Goal: Information Seeking & Learning: Learn about a topic

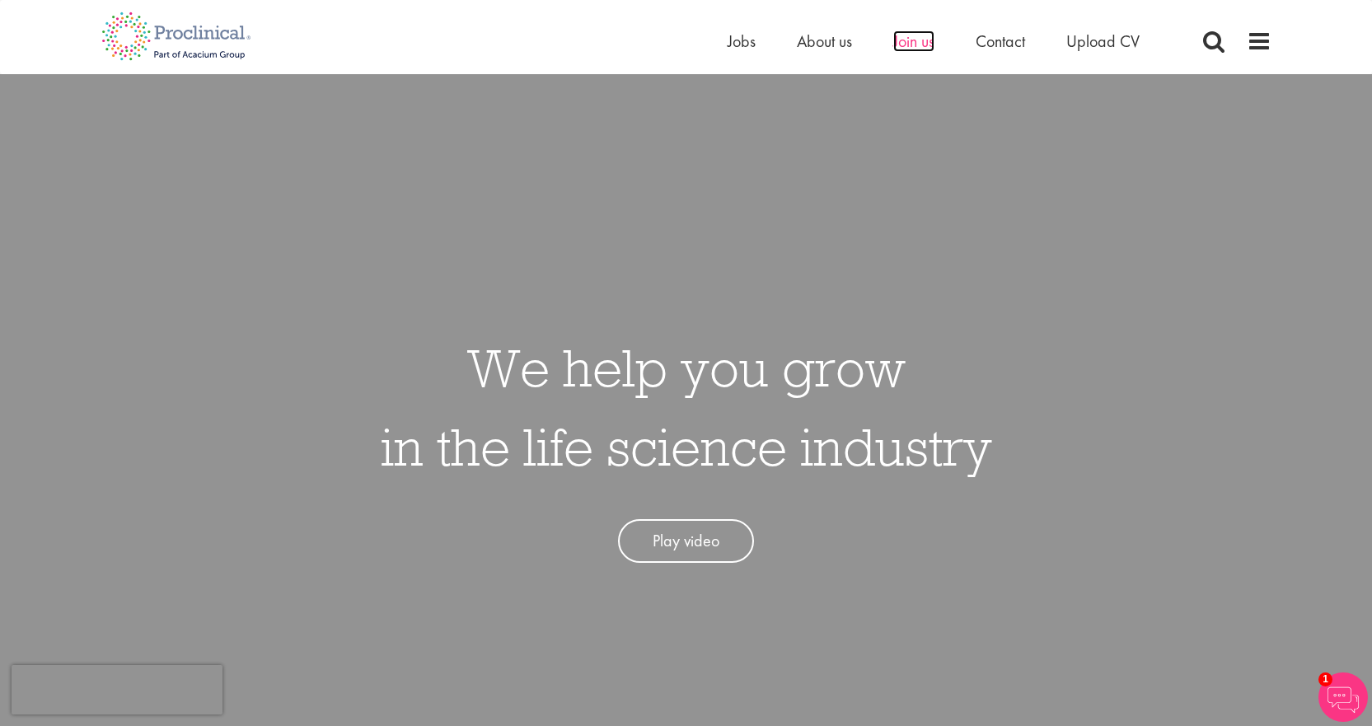
click at [918, 45] on span "Join us" at bounding box center [913, 40] width 41 height 21
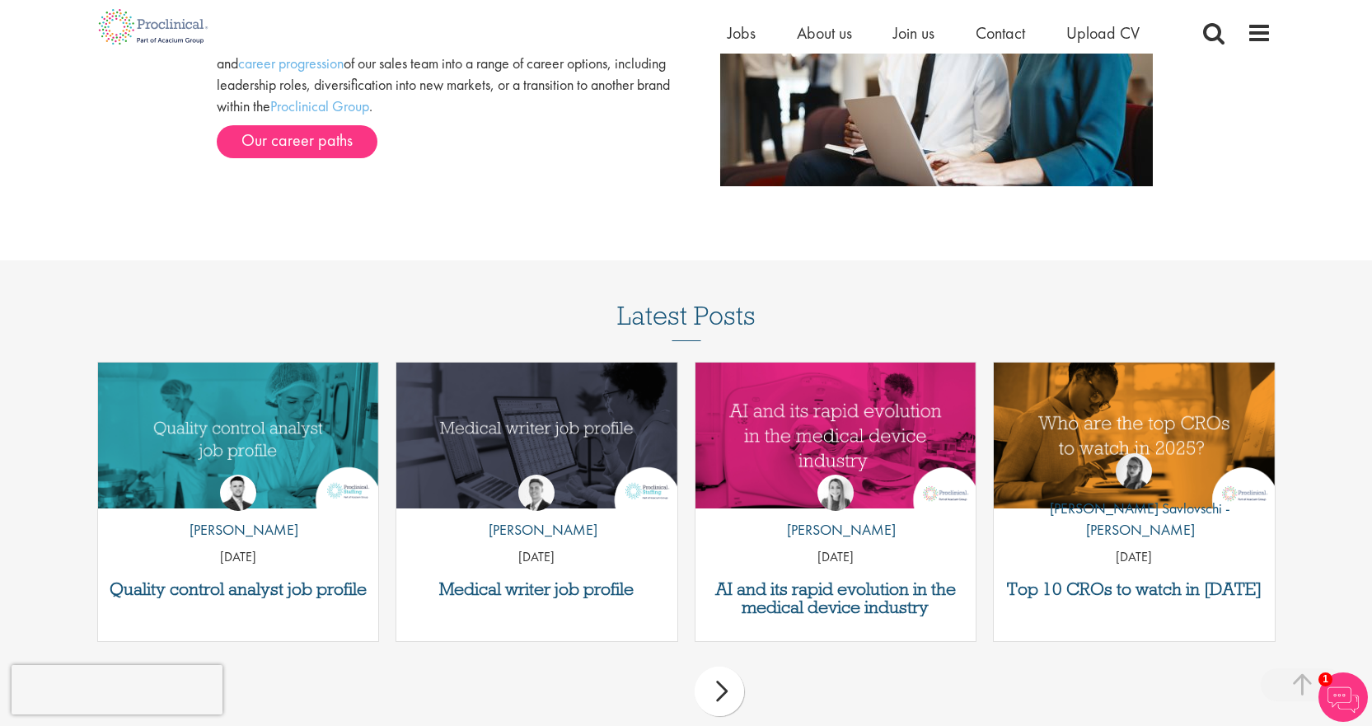
scroll to position [1648, 0]
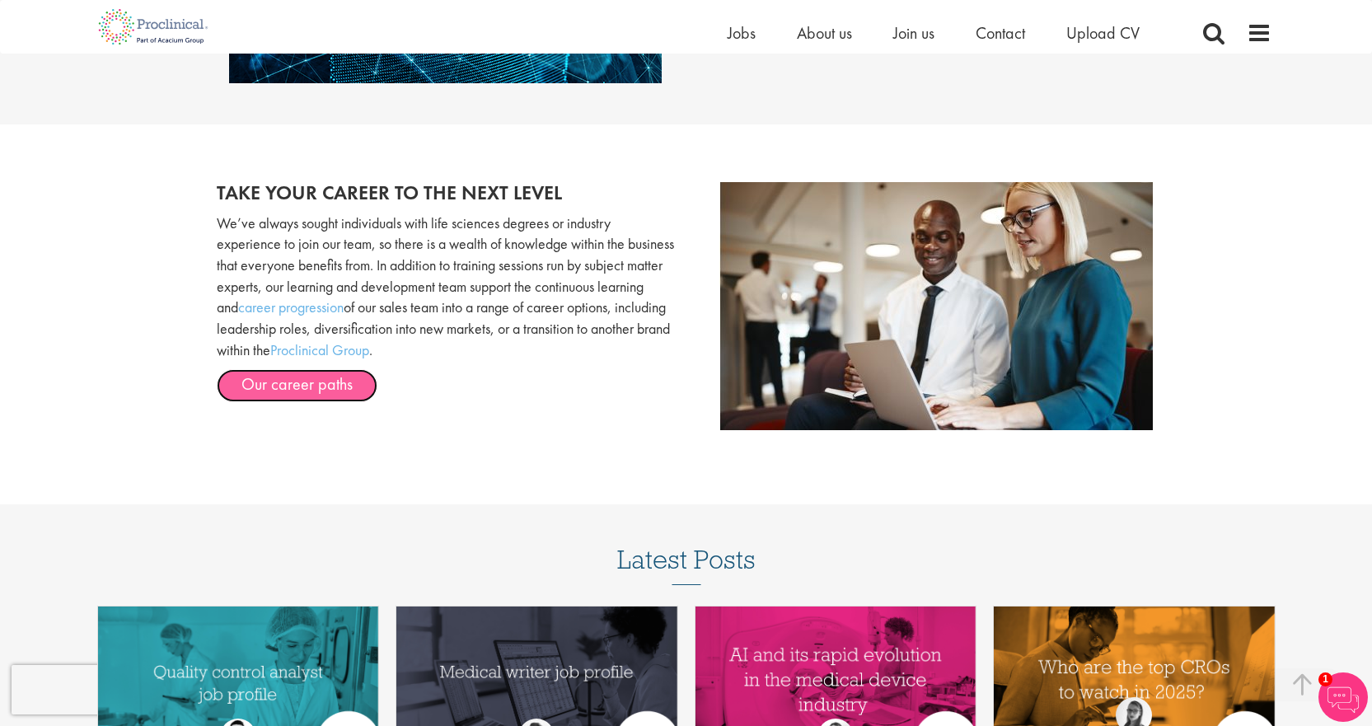
click at [312, 388] on link "Our career paths" at bounding box center [297, 385] width 161 height 33
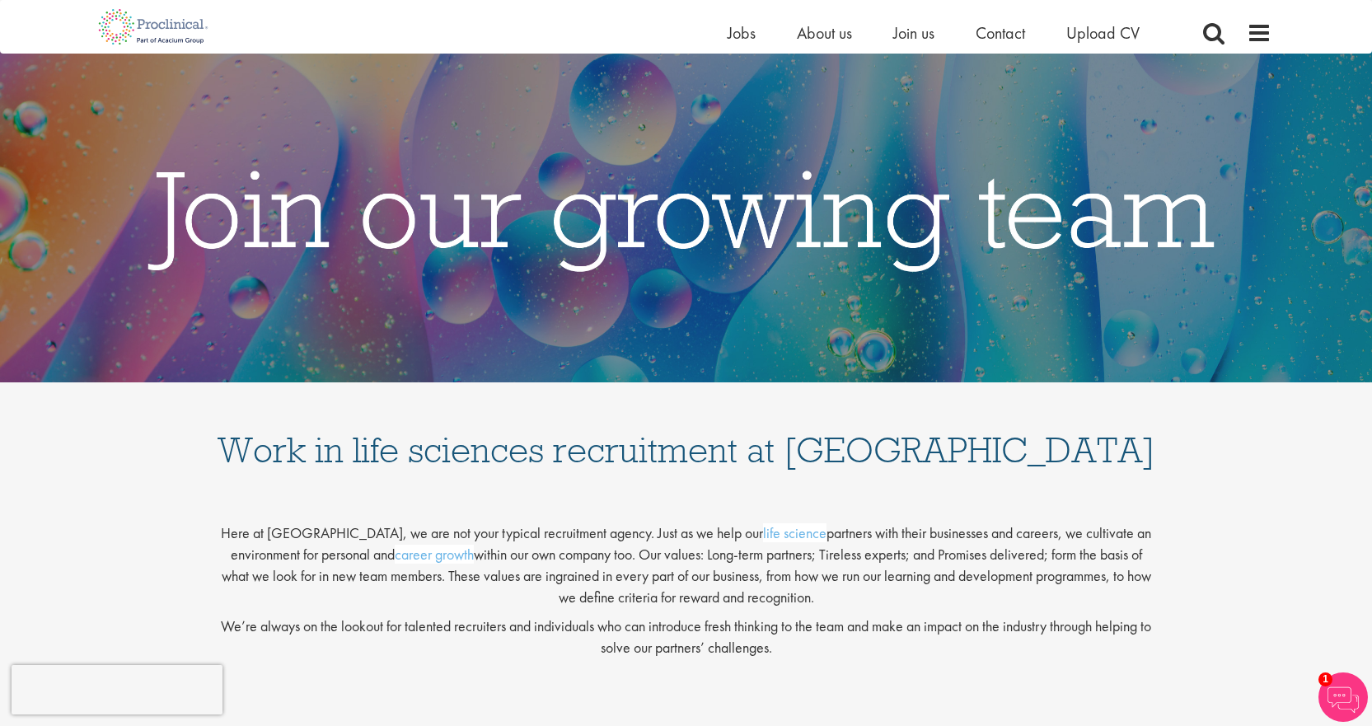
scroll to position [0, 0]
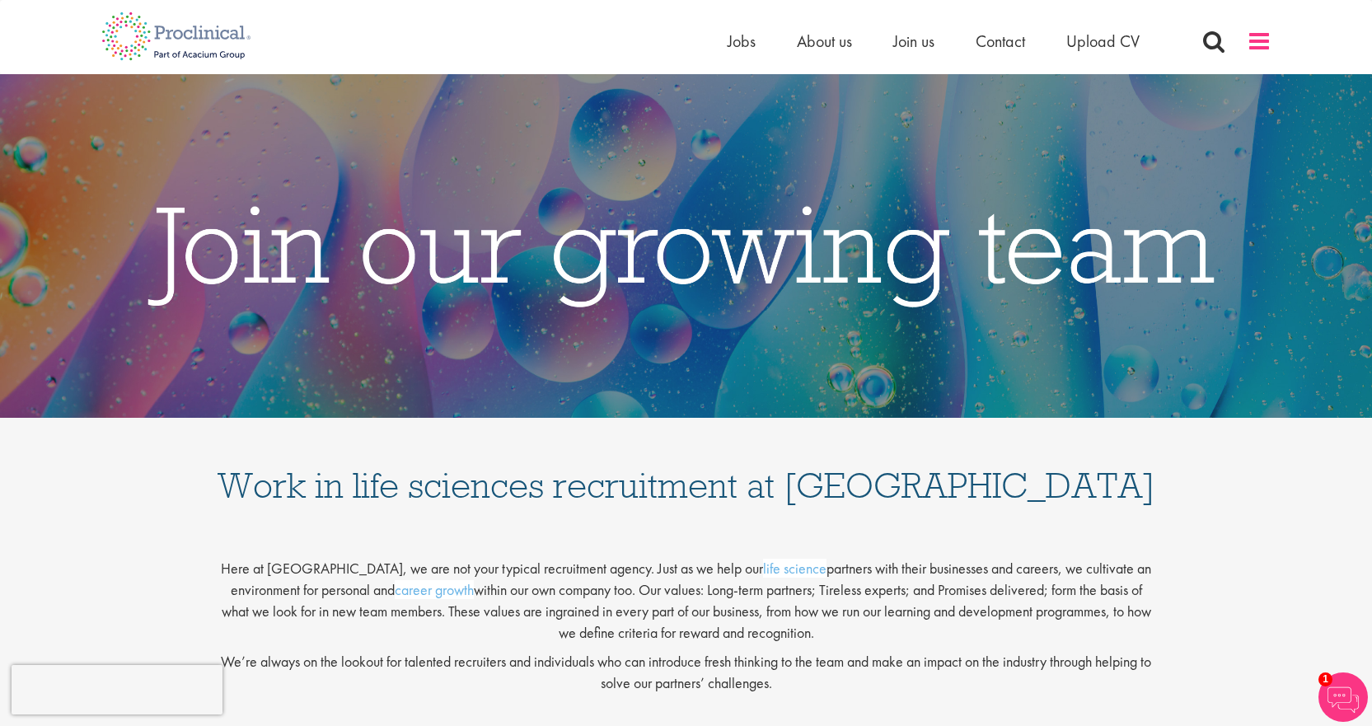
click at [1257, 37] on span at bounding box center [1259, 41] width 25 height 25
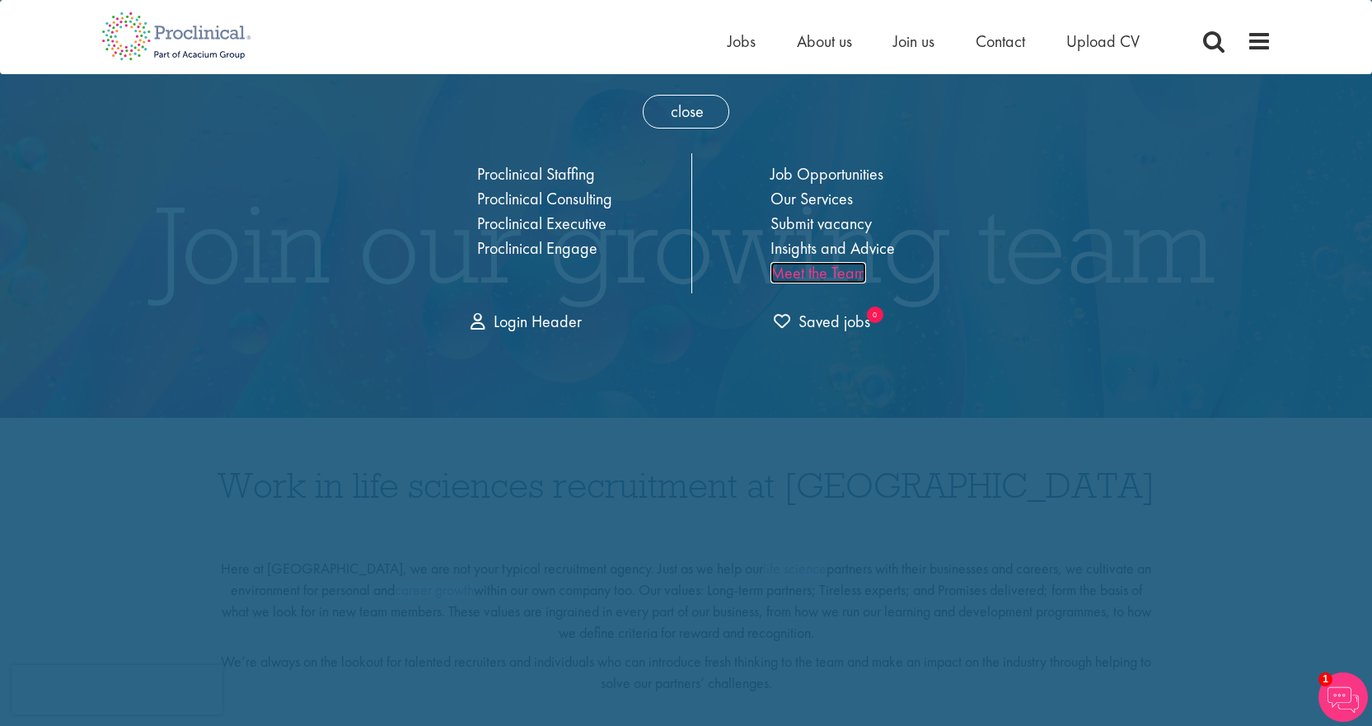
click at [845, 272] on link "Meet the Team" at bounding box center [818, 272] width 96 height 21
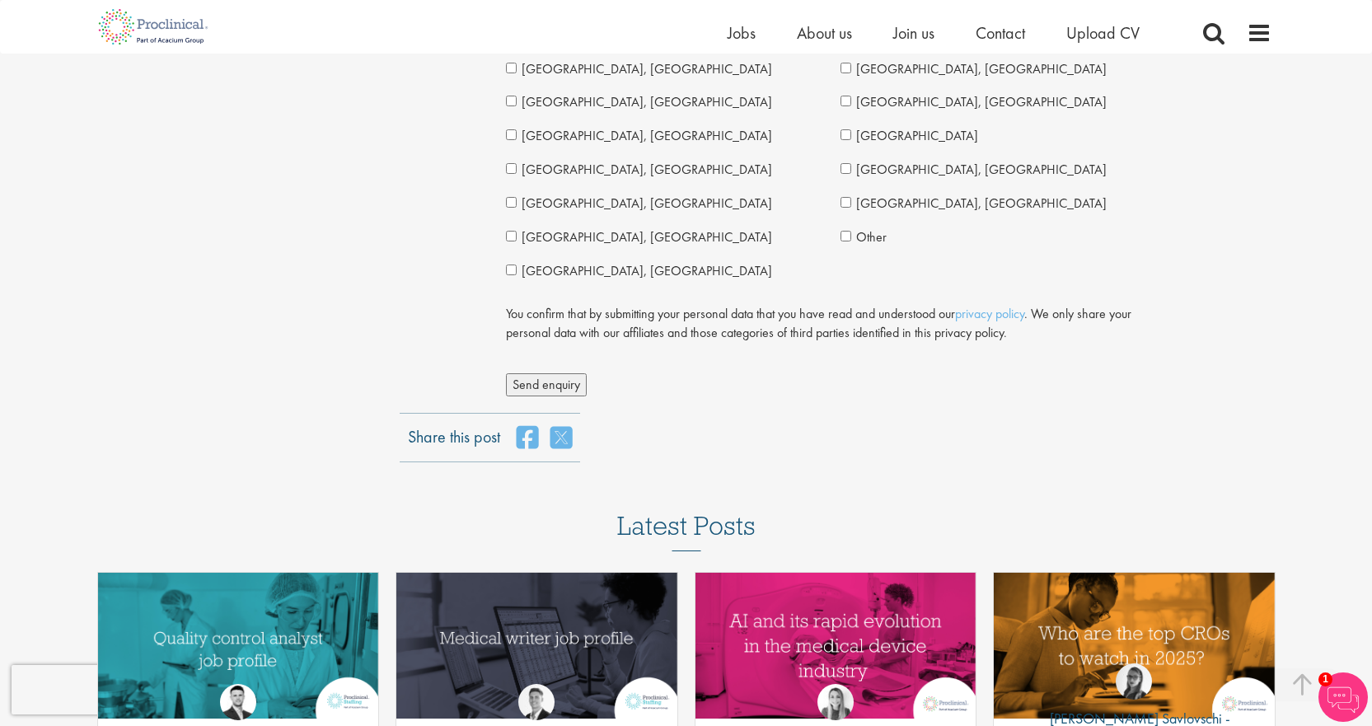
scroll to position [4367, 0]
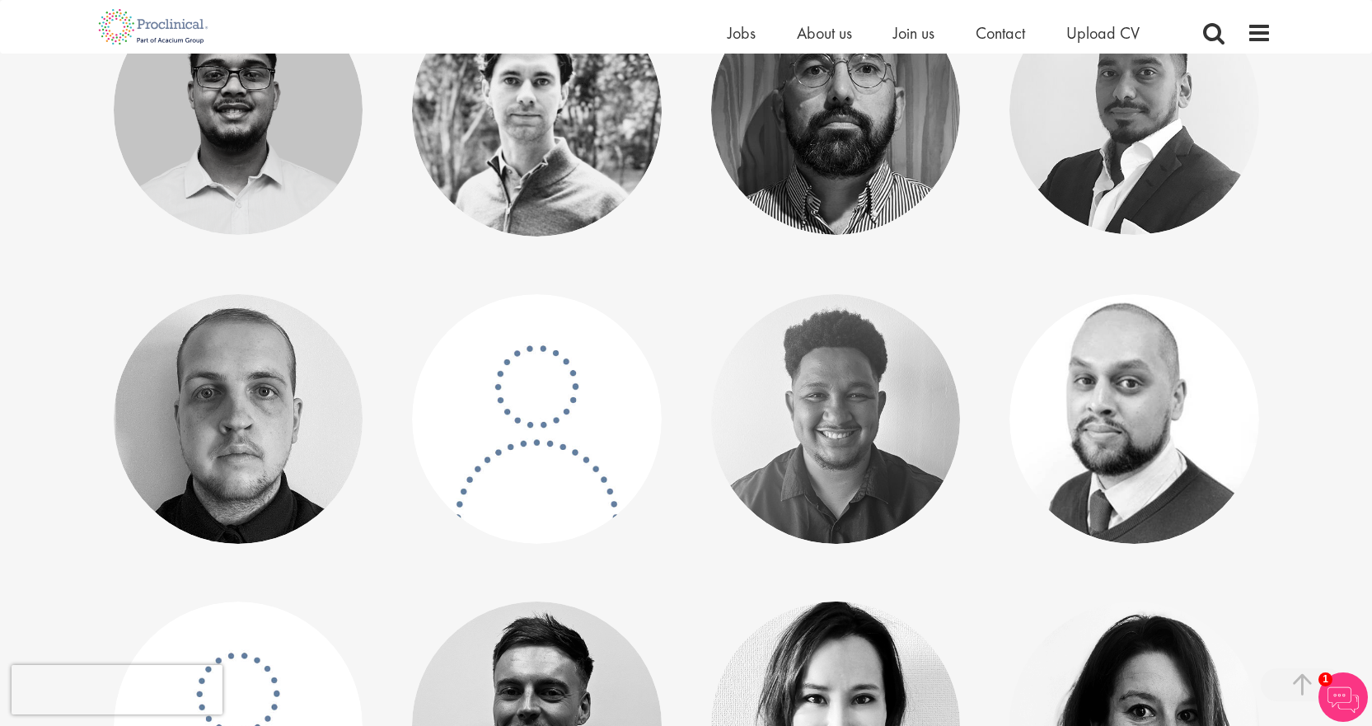
scroll to position [5438, 0]
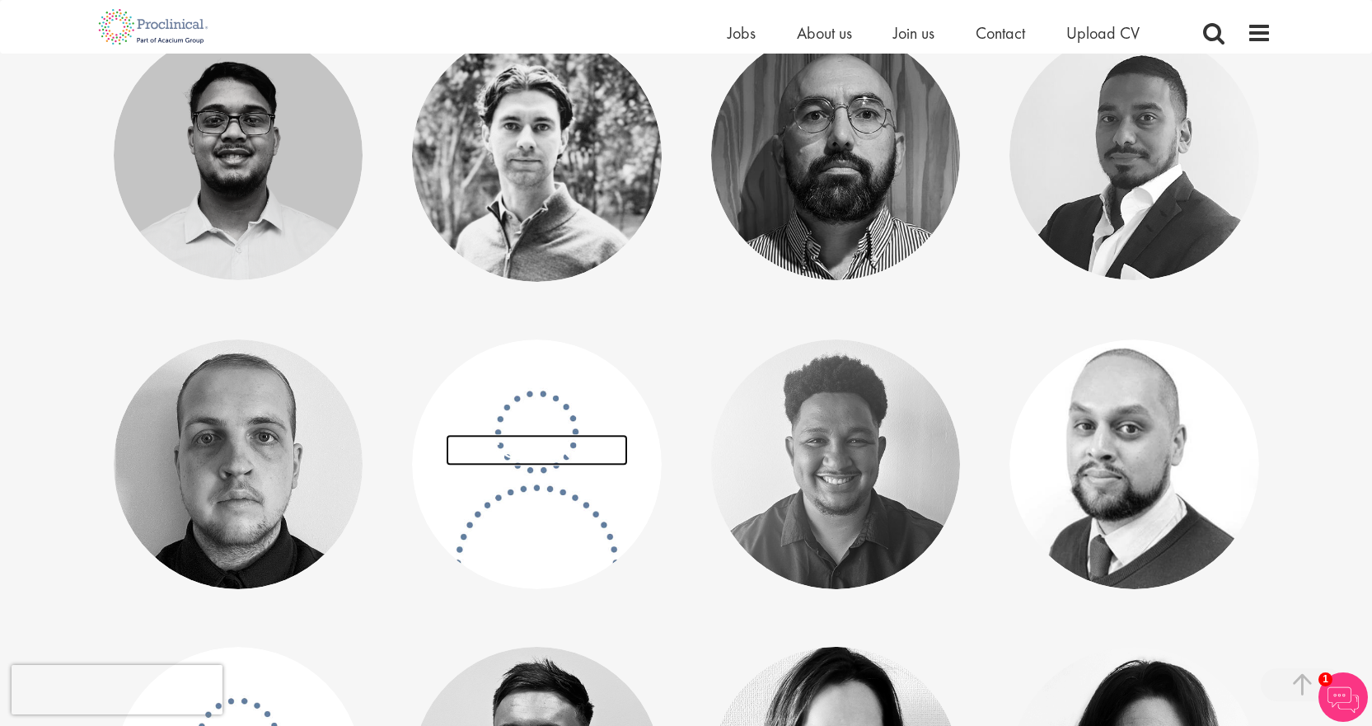
click at [528, 461] on link "Tom Davies" at bounding box center [537, 449] width 182 height 31
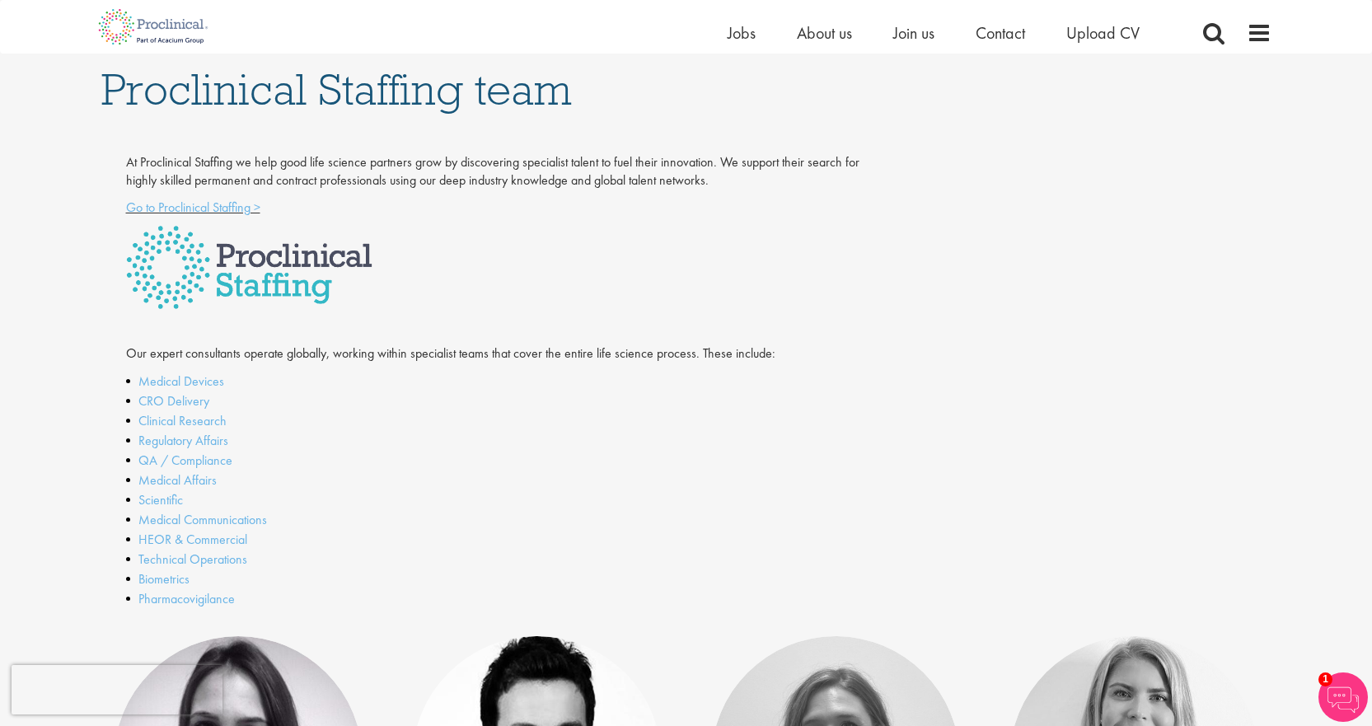
scroll to position [259, 0]
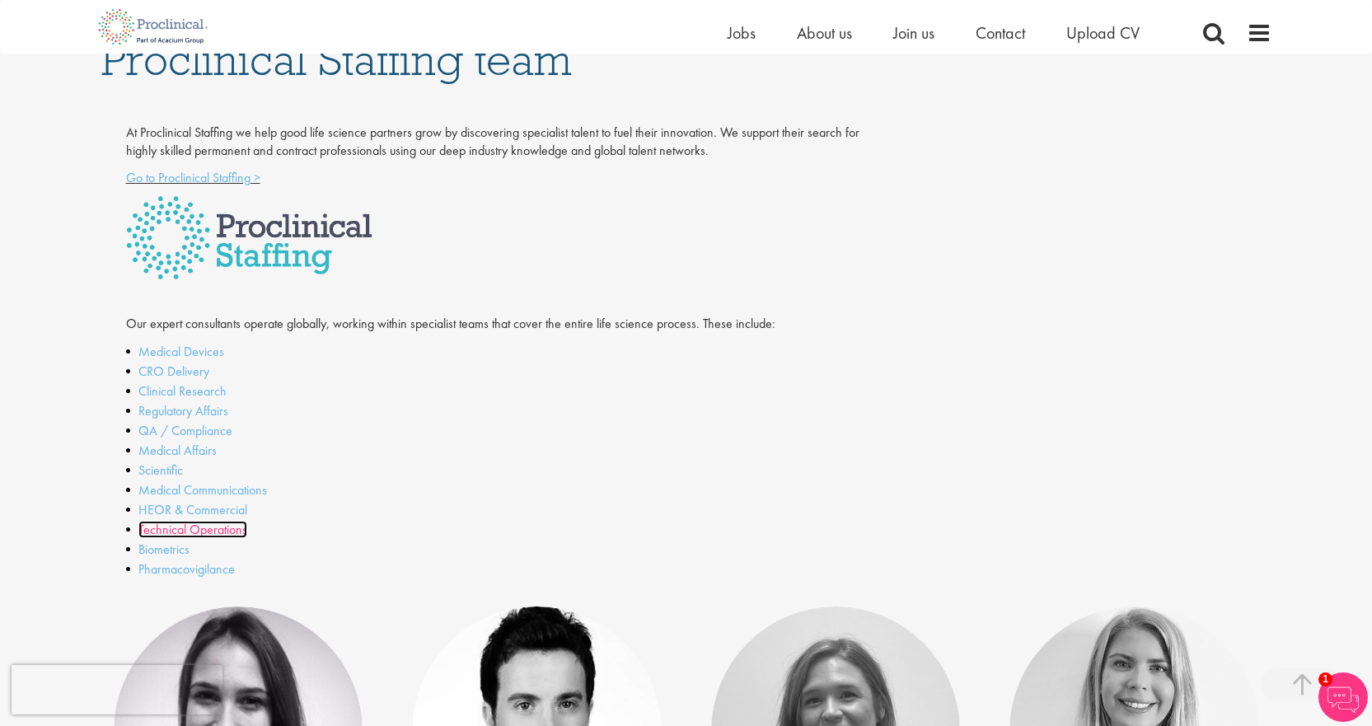
click at [182, 530] on link "Technical Operations" at bounding box center [192, 529] width 109 height 17
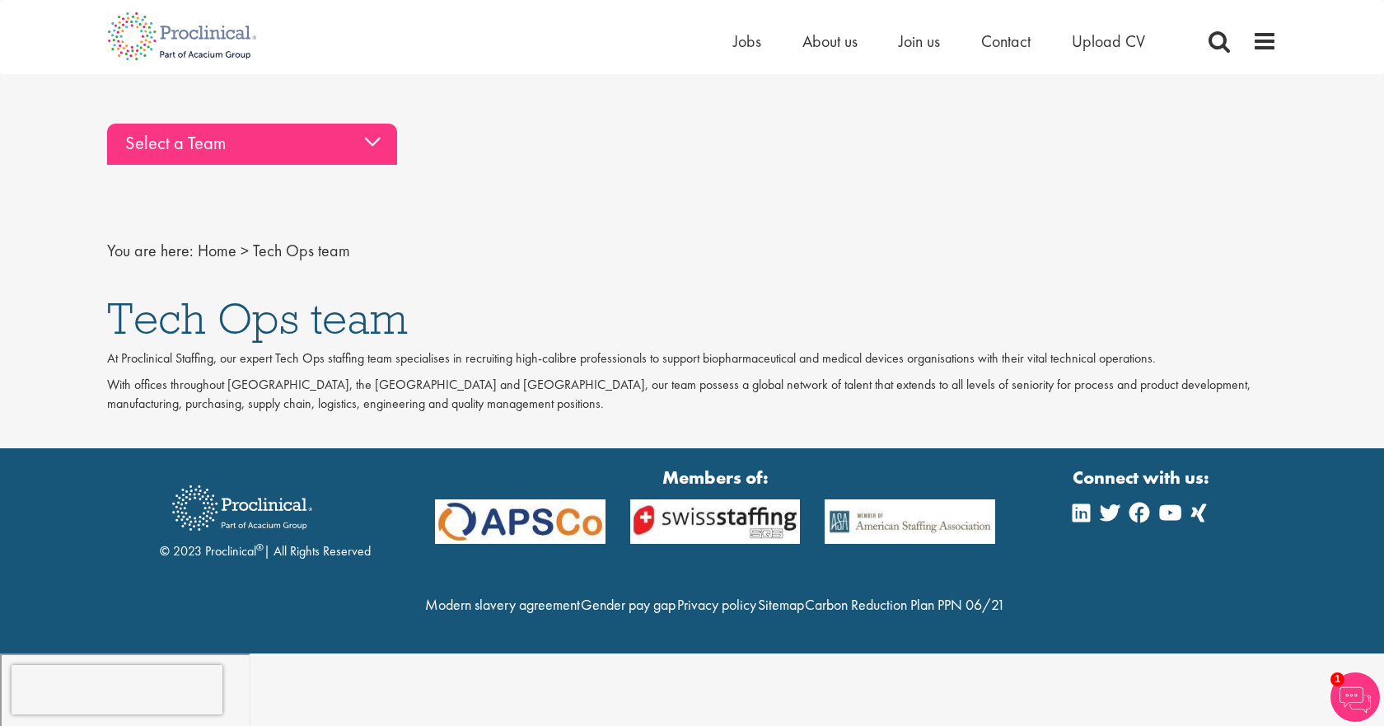
click at [240, 144] on div "Select a Team" at bounding box center [252, 144] width 290 height 41
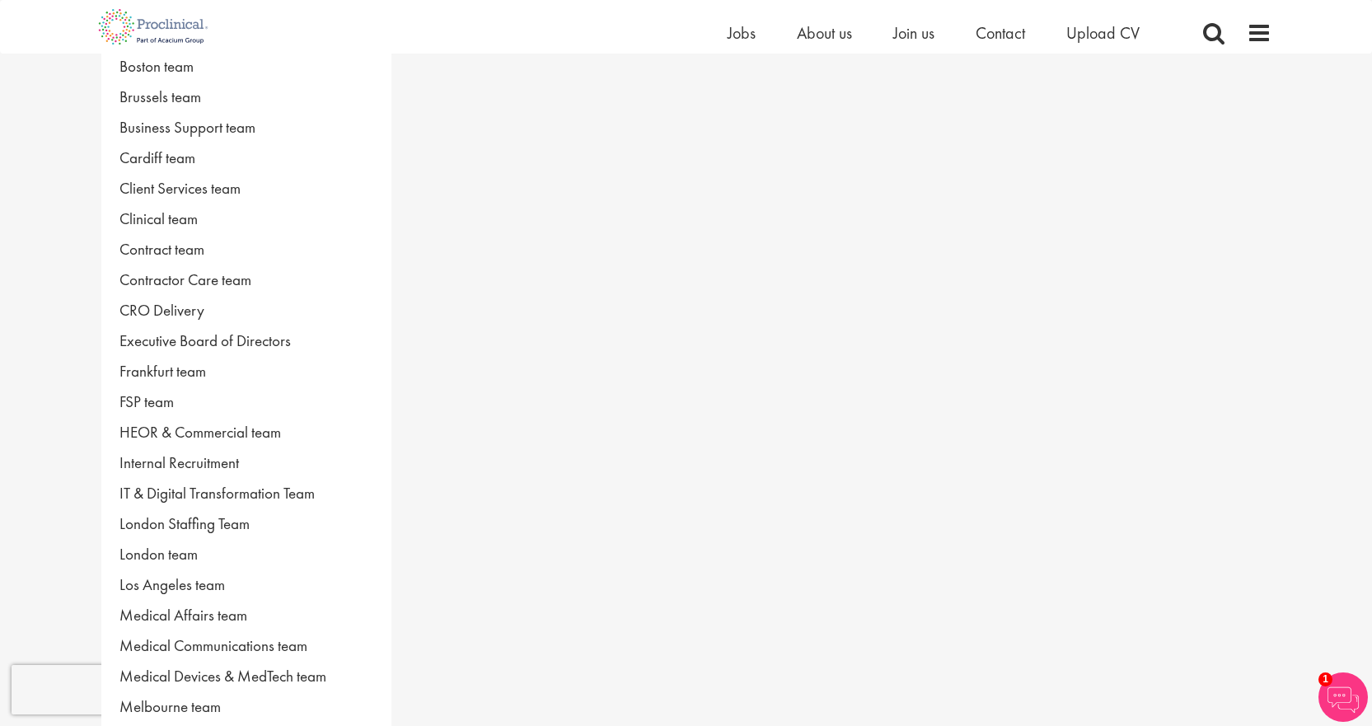
scroll to position [247, 0]
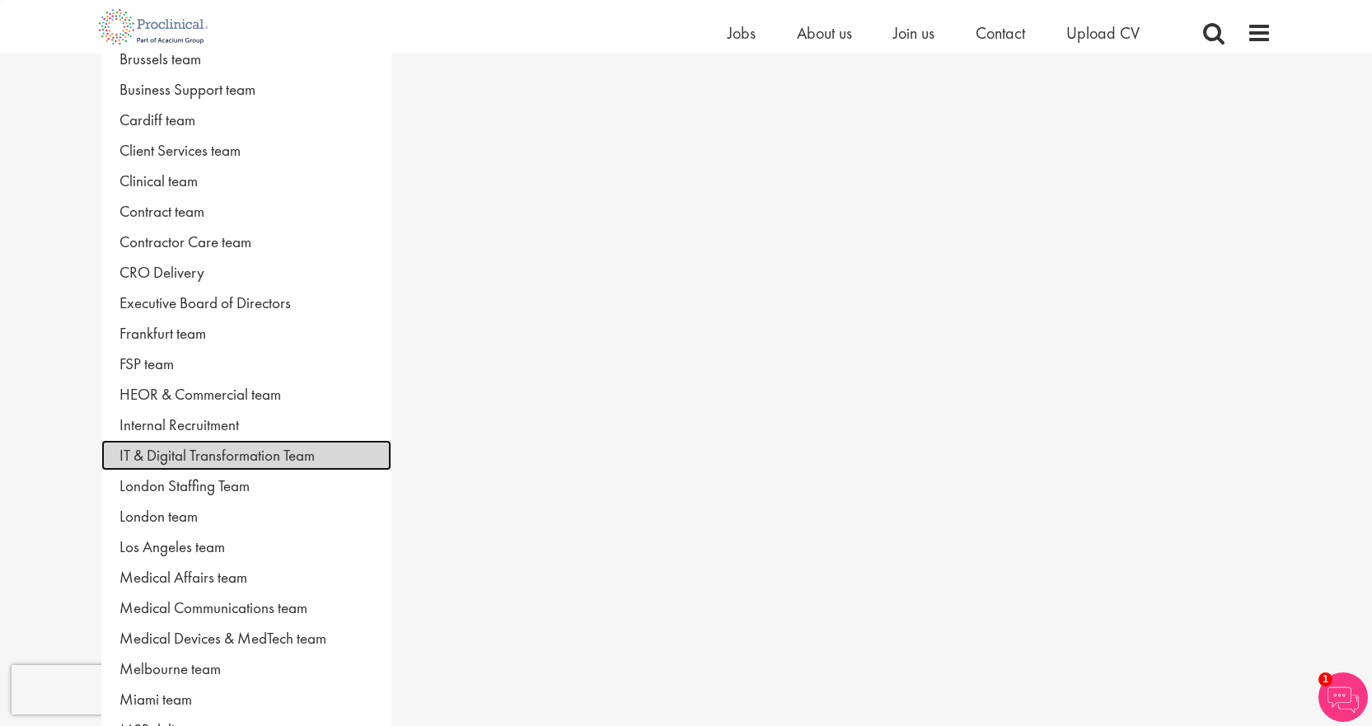
click at [229, 456] on link "IT & Digital Transformation Team" at bounding box center [246, 455] width 290 height 30
